Goal: Find specific page/section: Find specific page/section

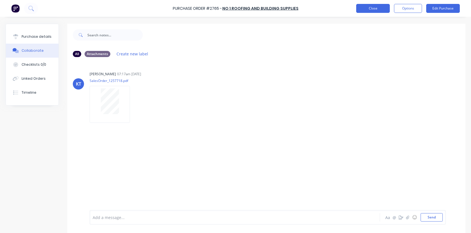
click at [373, 8] on button "Close" at bounding box center [373, 8] width 34 height 9
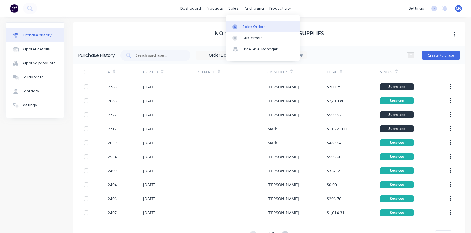
click at [244, 24] on div "Sales Orders" at bounding box center [253, 26] width 23 height 5
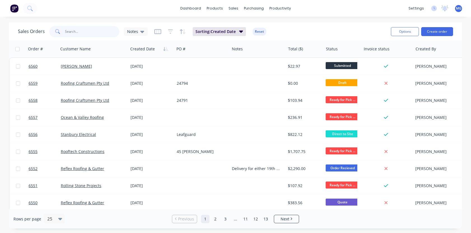
click at [73, 33] on input "text" at bounding box center [92, 31] width 55 height 11
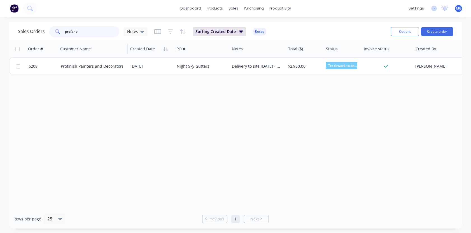
type input "profane"
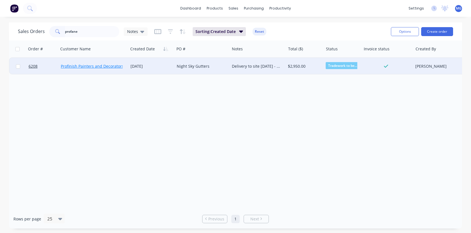
drag, startPoint x: 83, startPoint y: 41, endPoint x: 82, endPoint y: 67, distance: 25.2
click at [82, 67] on link "Profinish Painters and Decorators" at bounding box center [92, 66] width 63 height 5
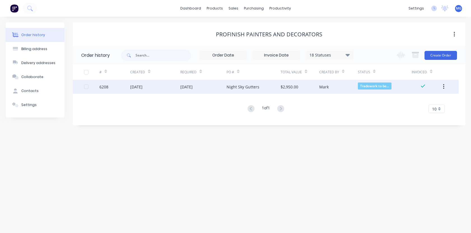
click at [131, 87] on div "[DATE]" at bounding box center [136, 87] width 12 height 6
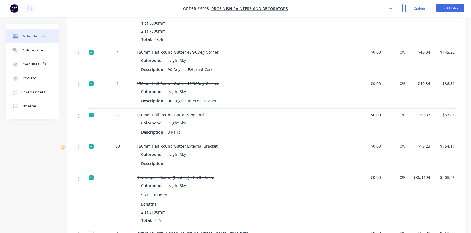
scroll to position [390, 0]
click at [34, 50] on div "Collaborate" at bounding box center [32, 50] width 22 height 5
